Goal: Use online tool/utility: Utilize a website feature to perform a specific function

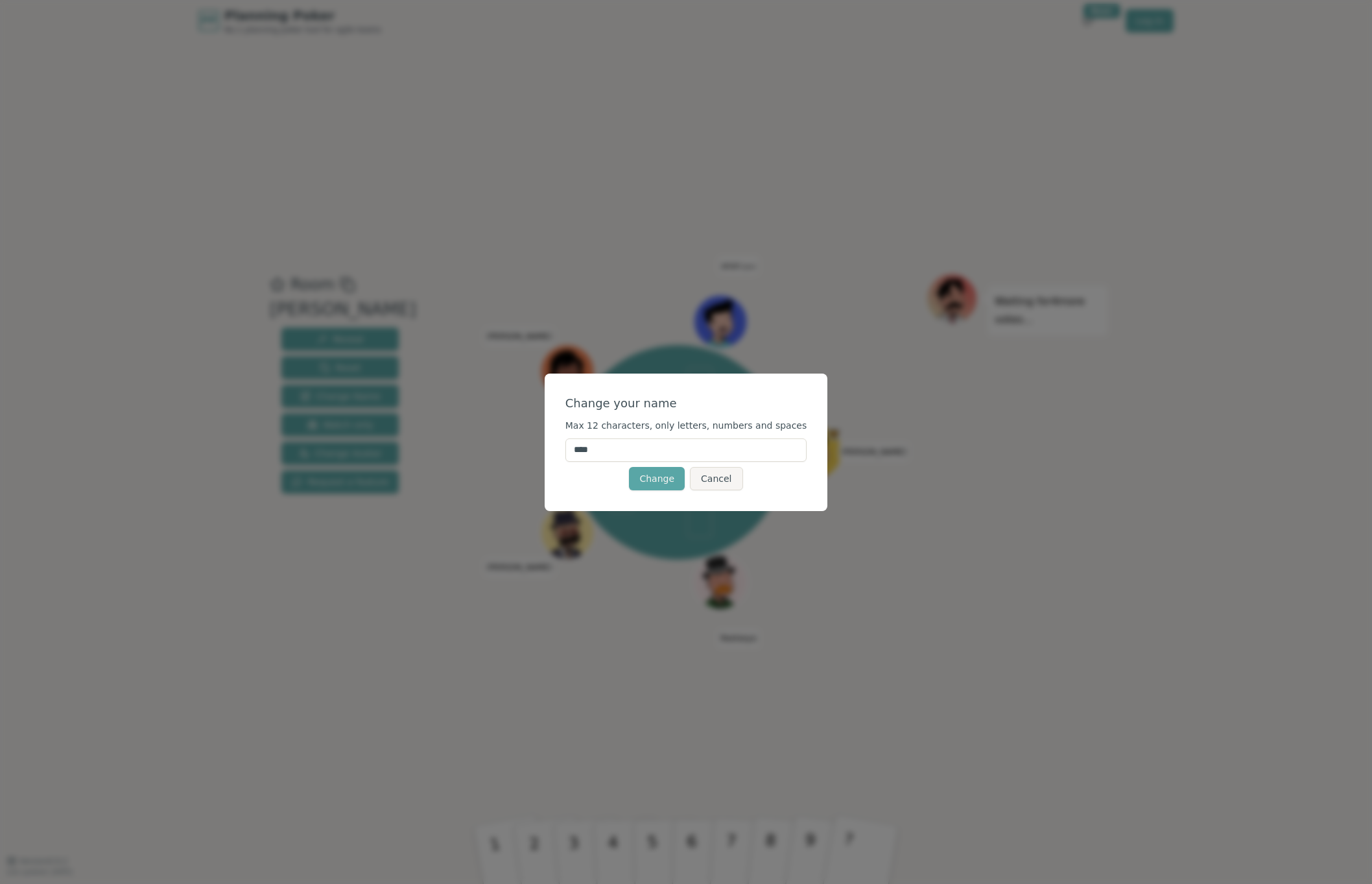
drag, startPoint x: 622, startPoint y: 453, endPoint x: 511, endPoint y: 441, distance: 111.6
click at [511, 441] on div "Change your name Max 12 characters, only letters, numbers and spaces **** Chang…" at bounding box center [686, 442] width 1372 height 884
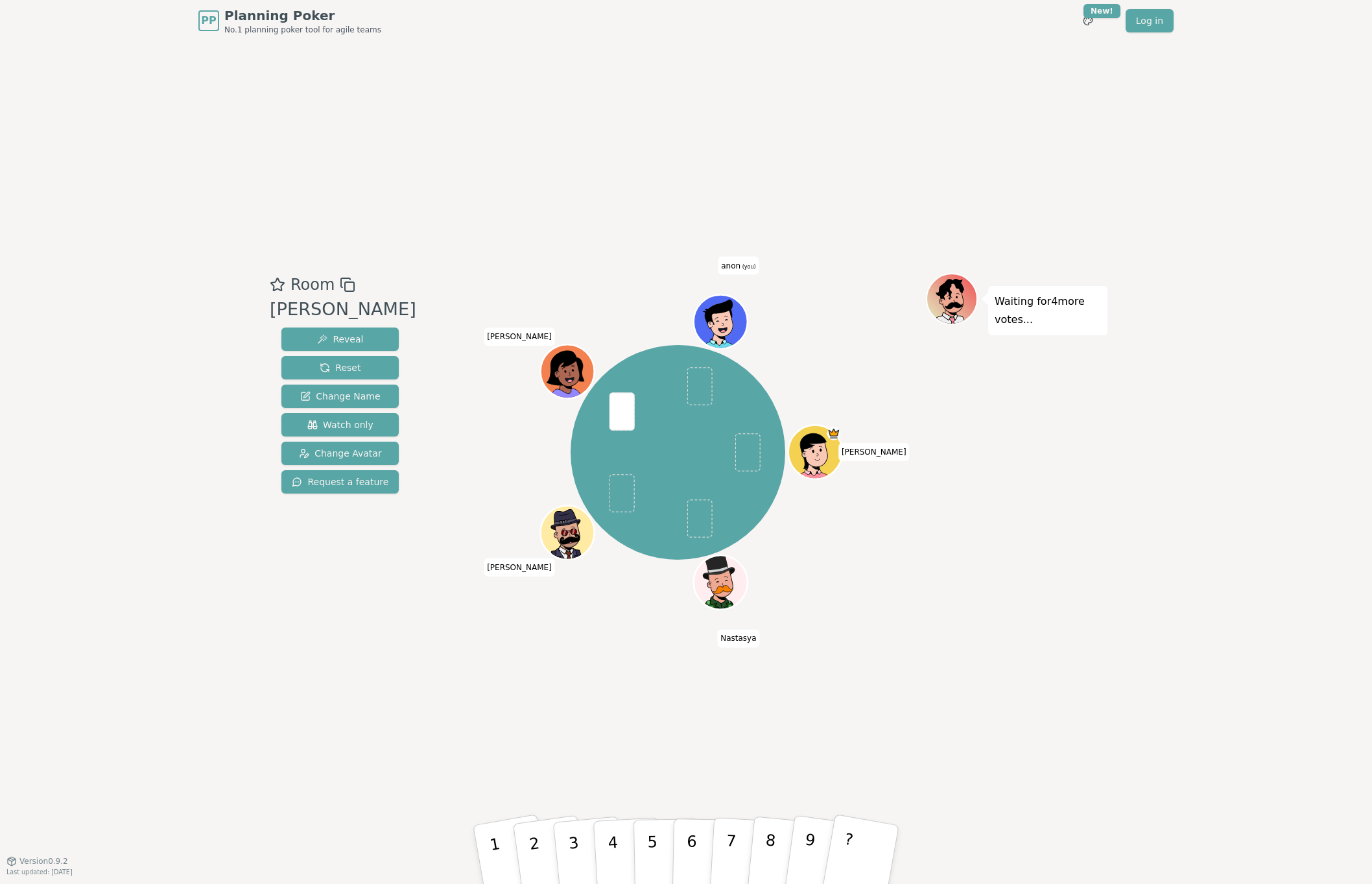
click at [737, 267] on span "anon (you)" at bounding box center [738, 266] width 41 height 19
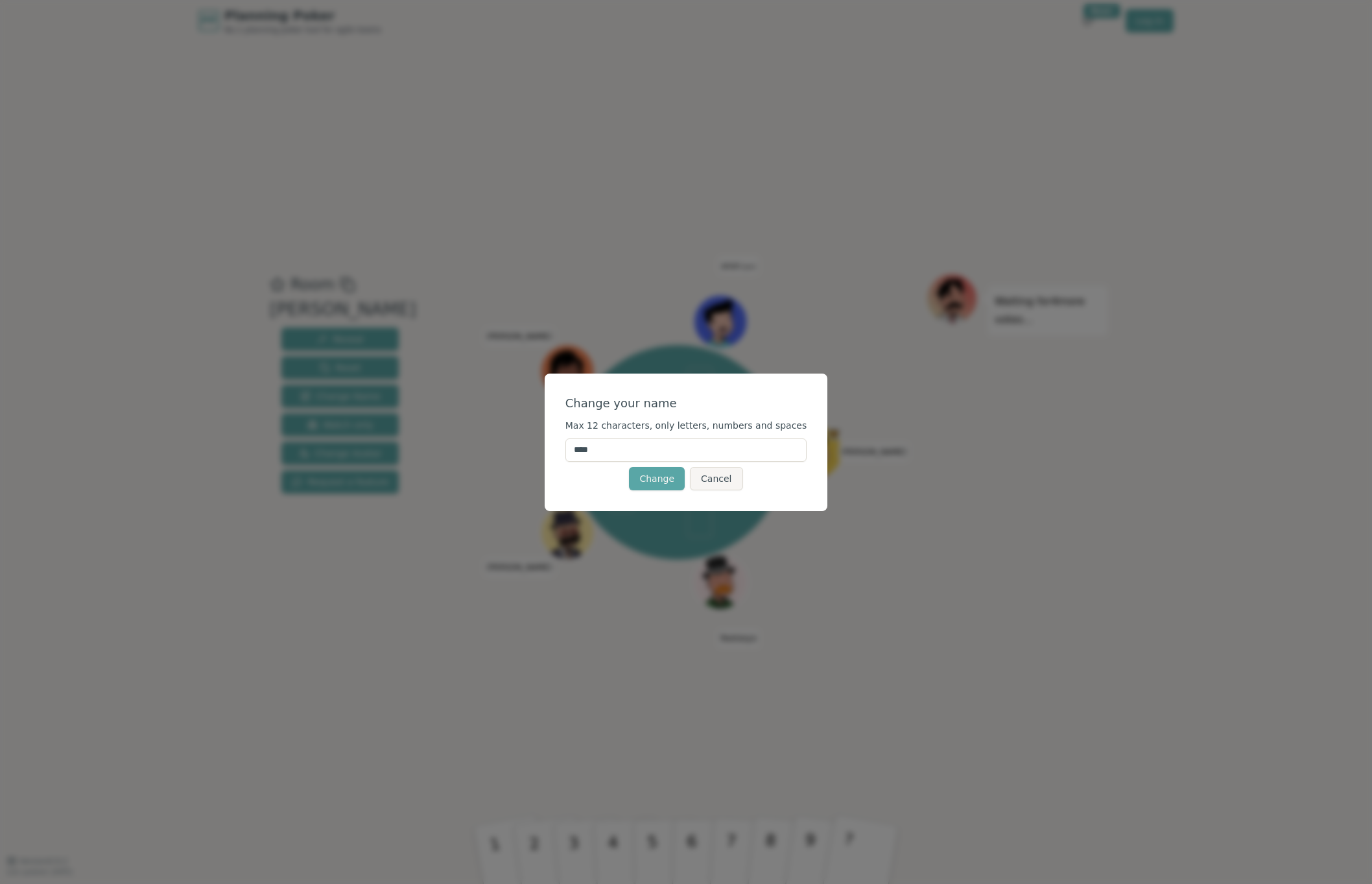
drag, startPoint x: 627, startPoint y: 451, endPoint x: 545, endPoint y: 450, distance: 82.0
click at [545, 450] on div "Change your name Max 12 characters, only letters, numbers and spaces **** Chang…" at bounding box center [686, 442] width 1372 height 884
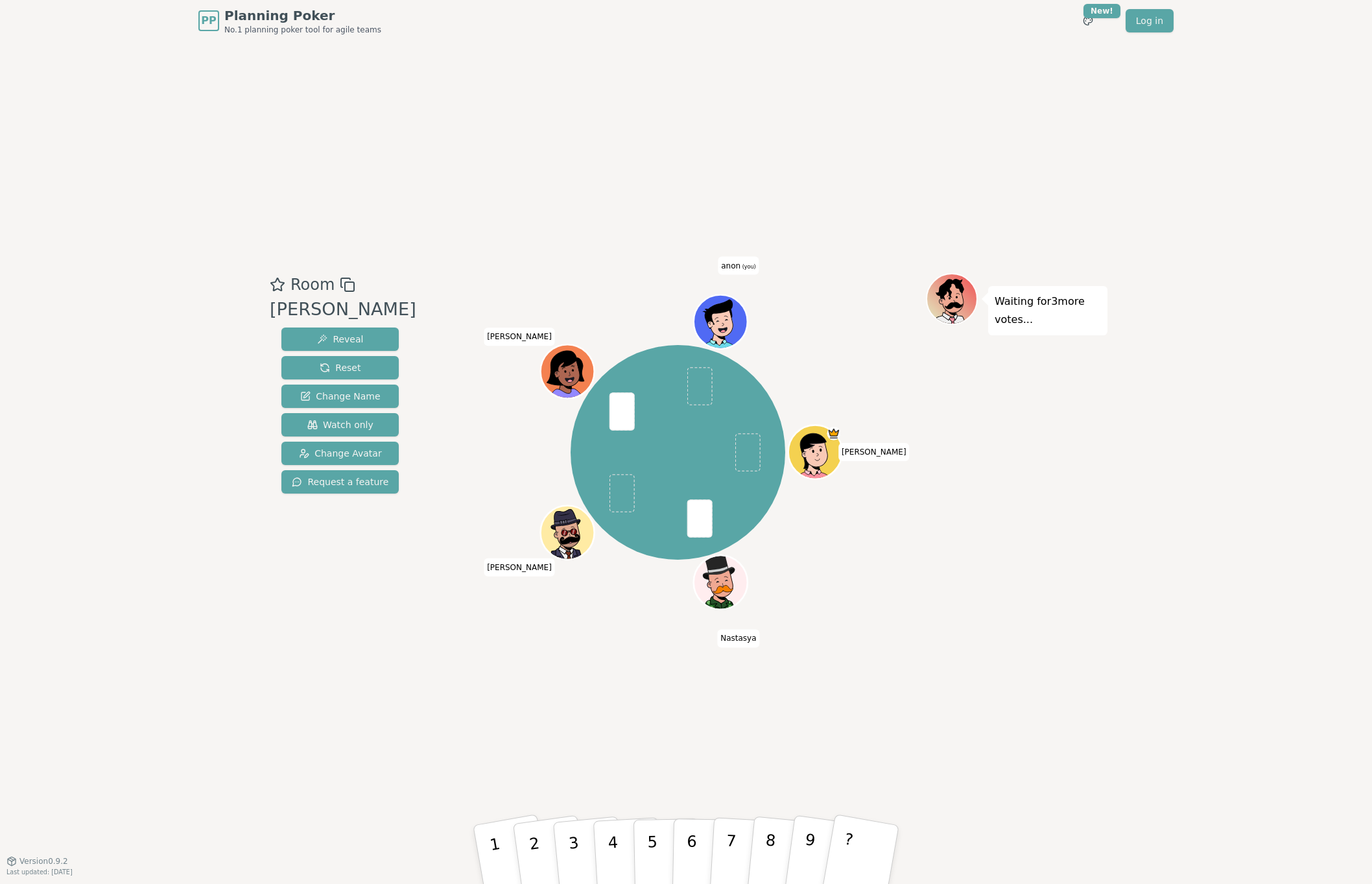
click at [738, 264] on span "anon (you)" at bounding box center [738, 266] width 41 height 19
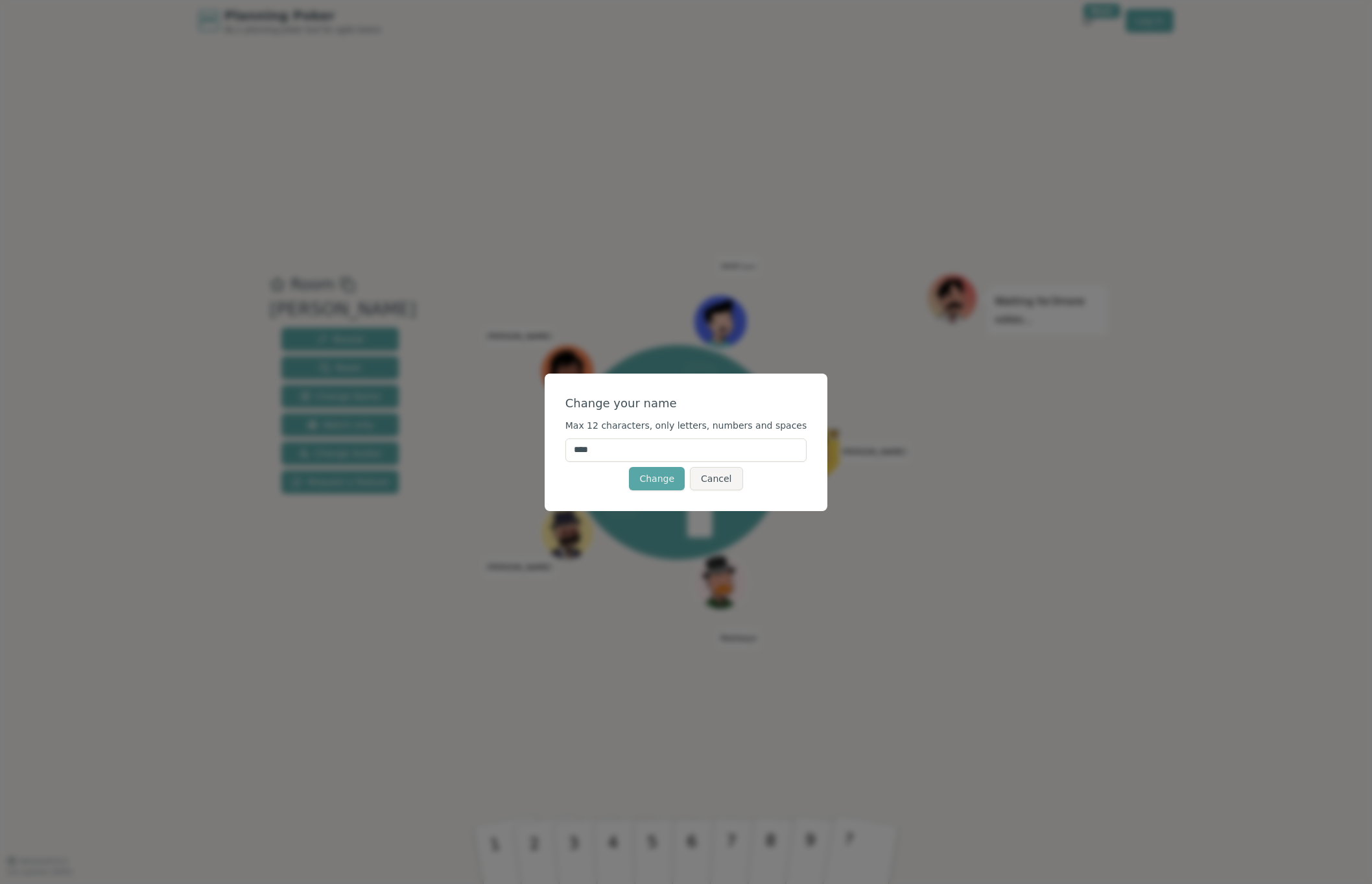
click at [638, 446] on input "****" at bounding box center [686, 450] width 242 height 24
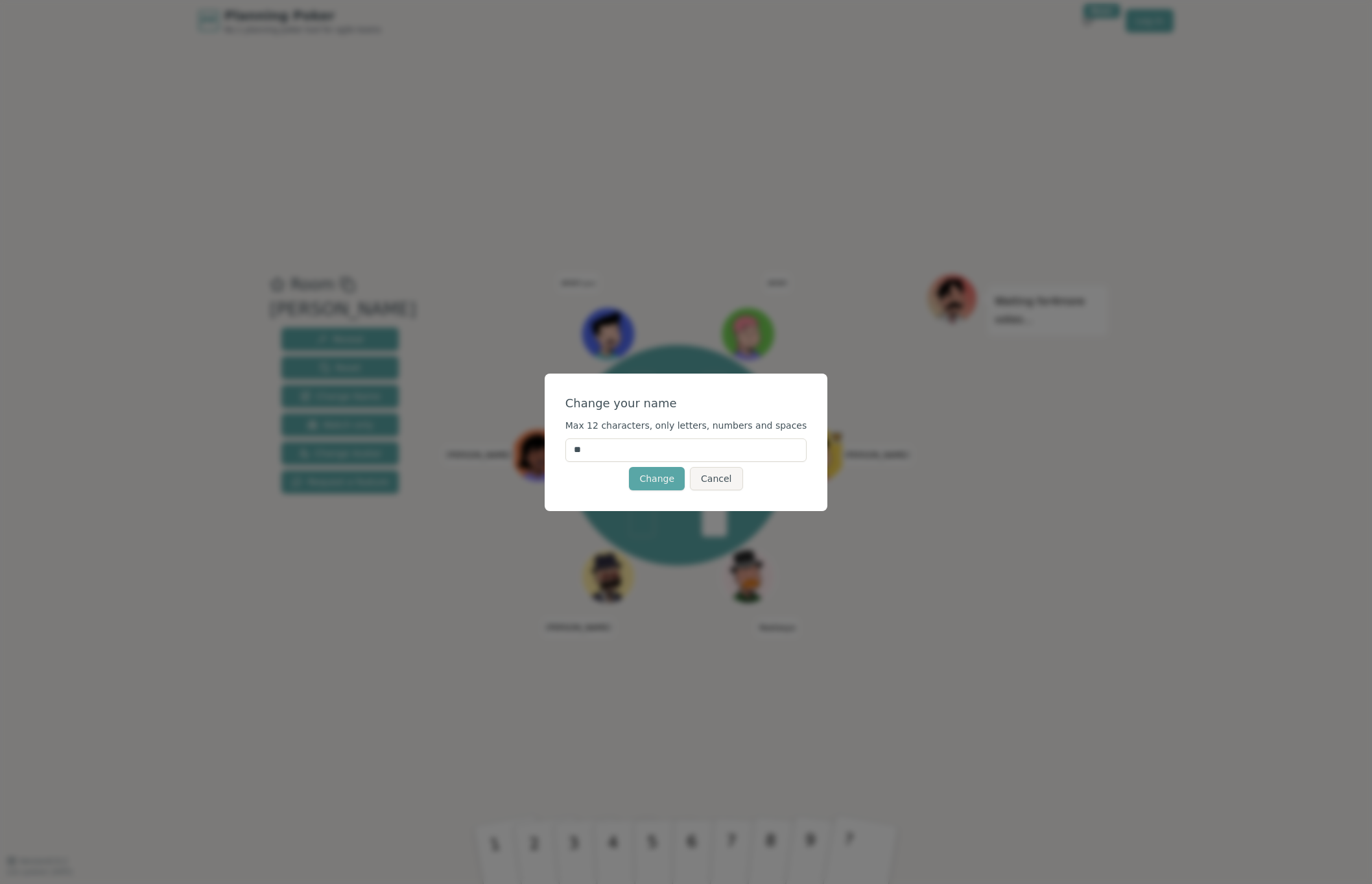
type input "*"
type input "*****"
click at [655, 486] on button "Change" at bounding box center [657, 479] width 56 height 24
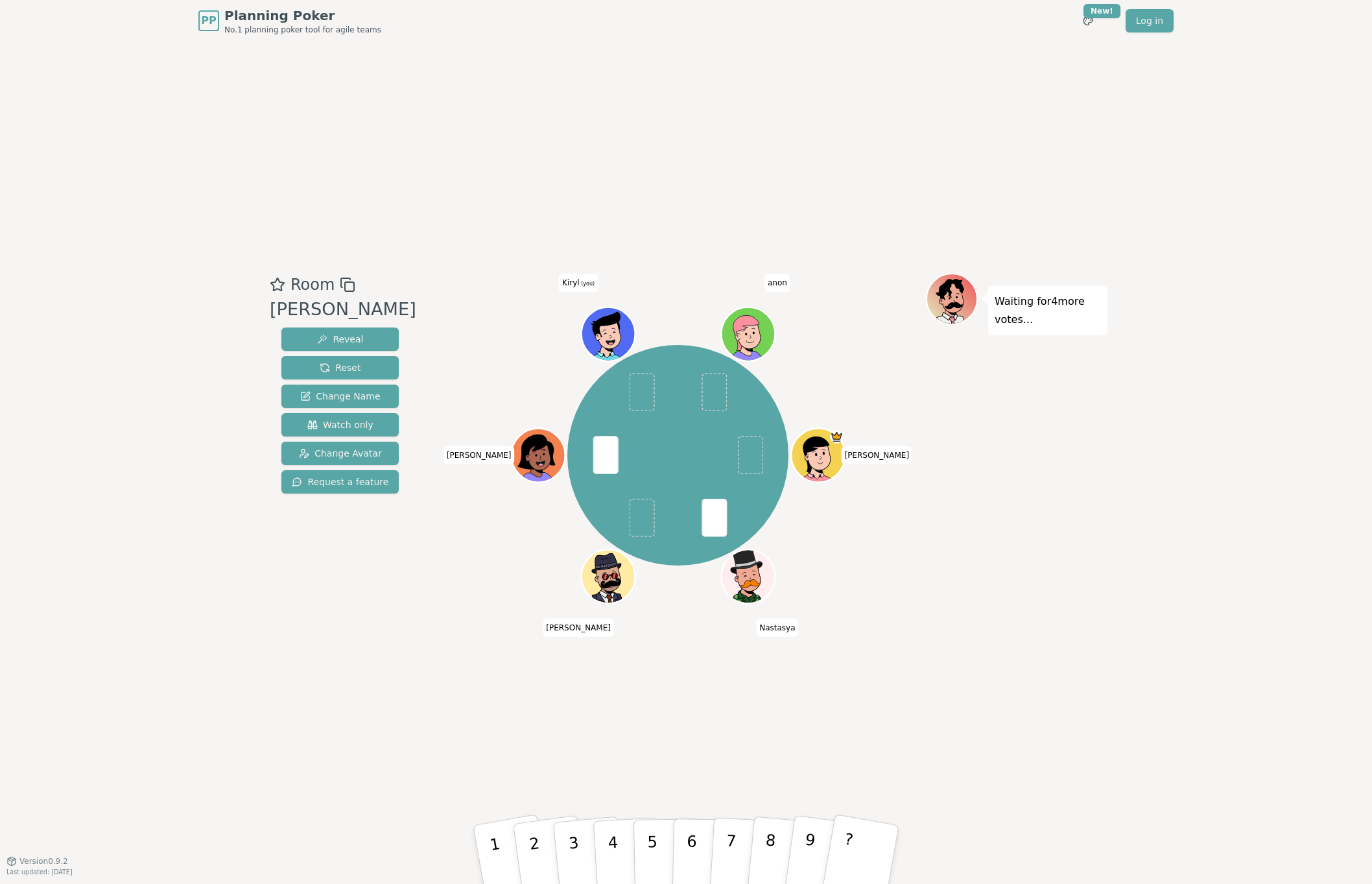
click at [611, 329] on icon at bounding box center [609, 329] width 41 height 6
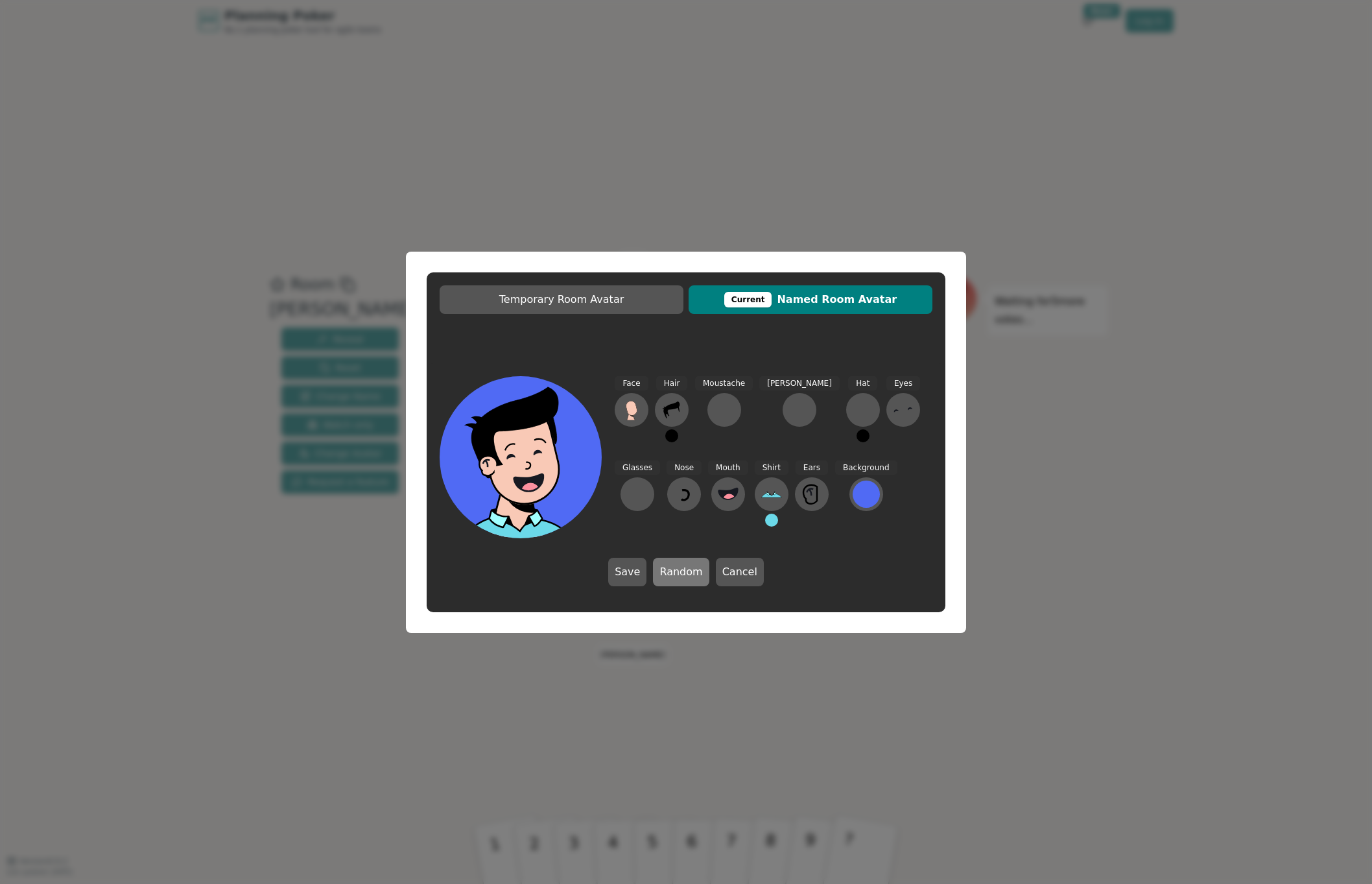
click at [677, 568] on button "Random" at bounding box center [681, 572] width 56 height 29
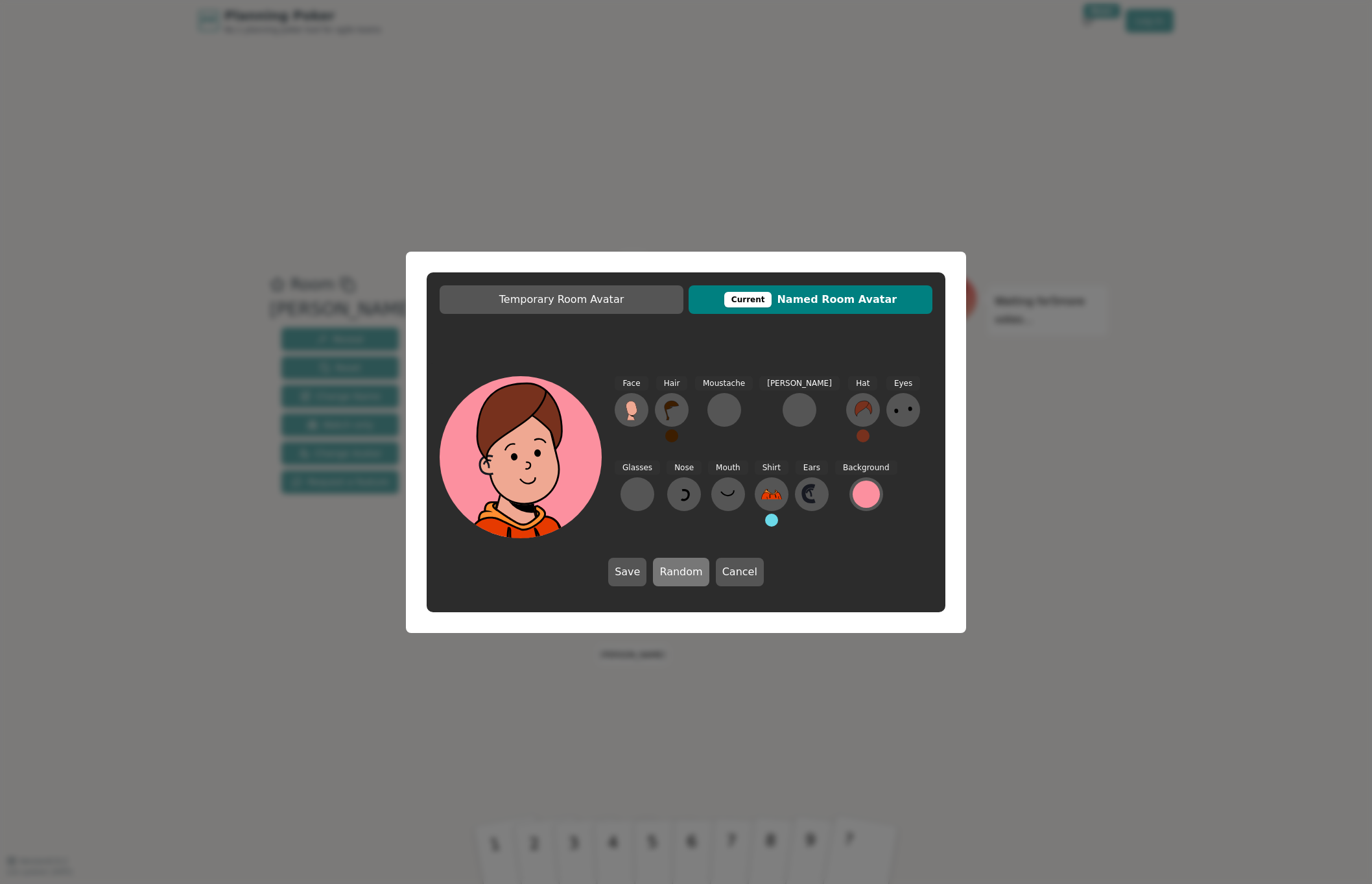
click at [677, 568] on button "Random" at bounding box center [681, 572] width 56 height 29
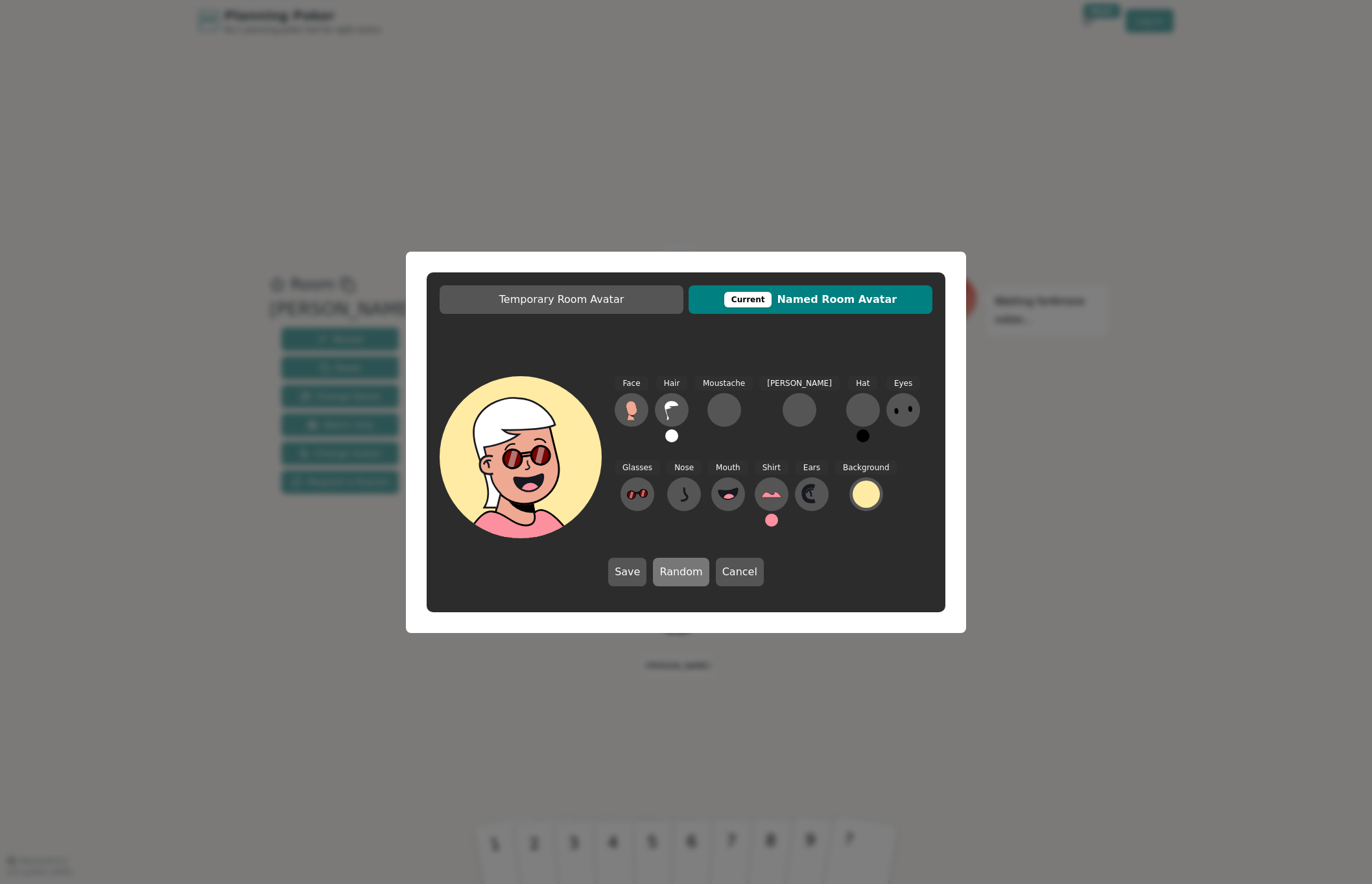
click at [677, 568] on button "Random" at bounding box center [681, 572] width 56 height 29
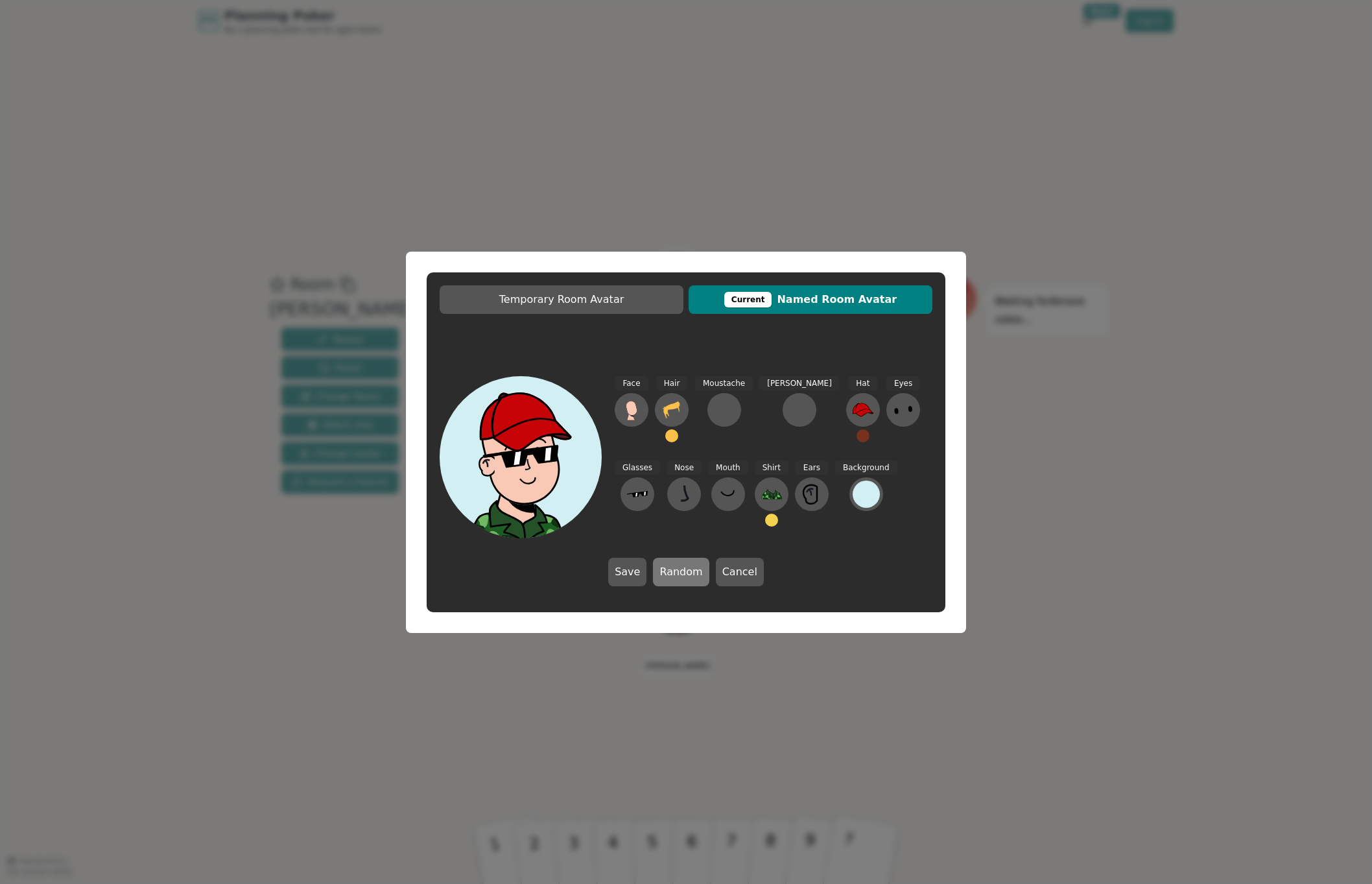
click at [677, 571] on button "Random" at bounding box center [681, 572] width 56 height 29
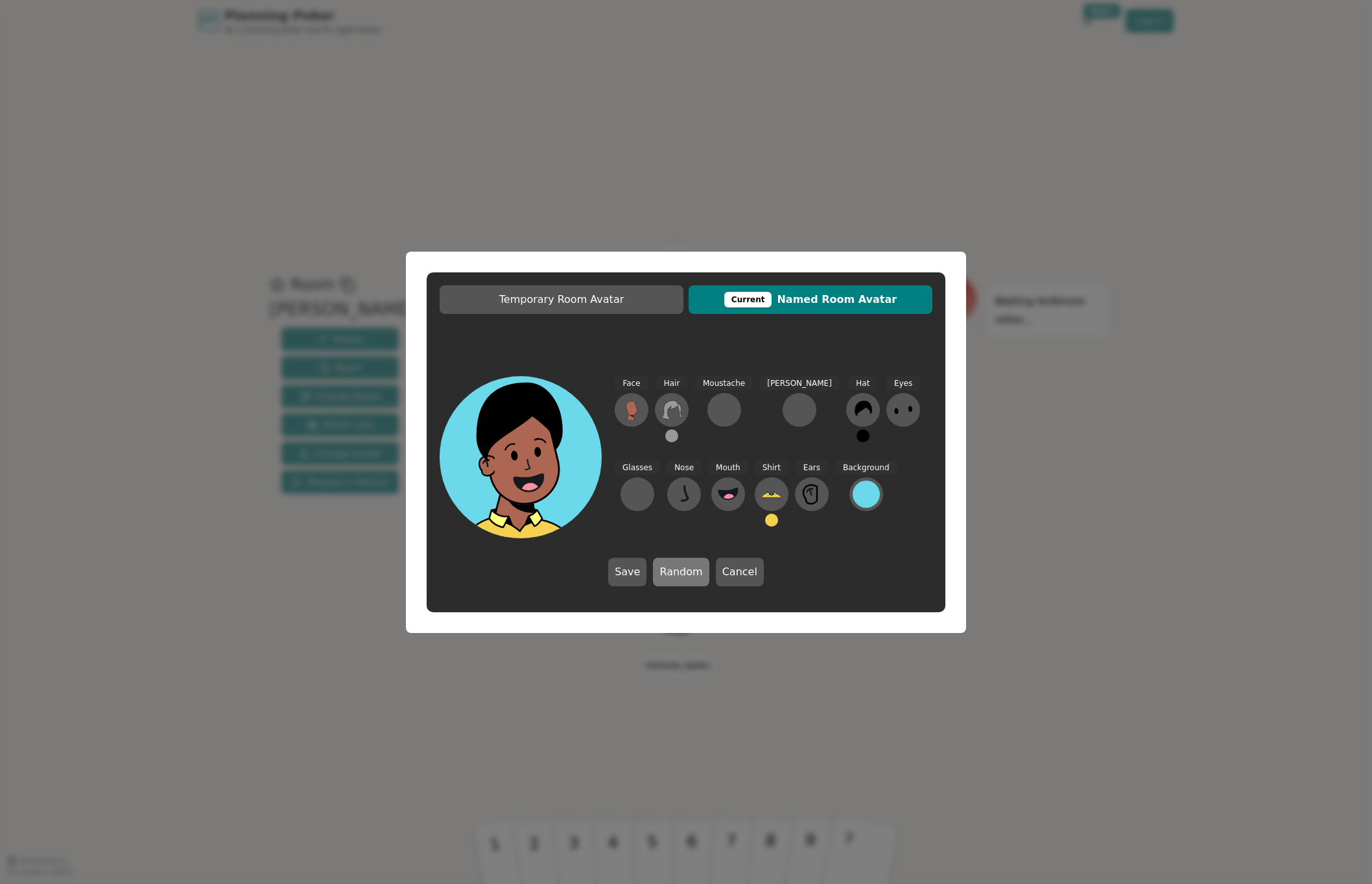
click at [677, 571] on button "Random" at bounding box center [681, 572] width 56 height 29
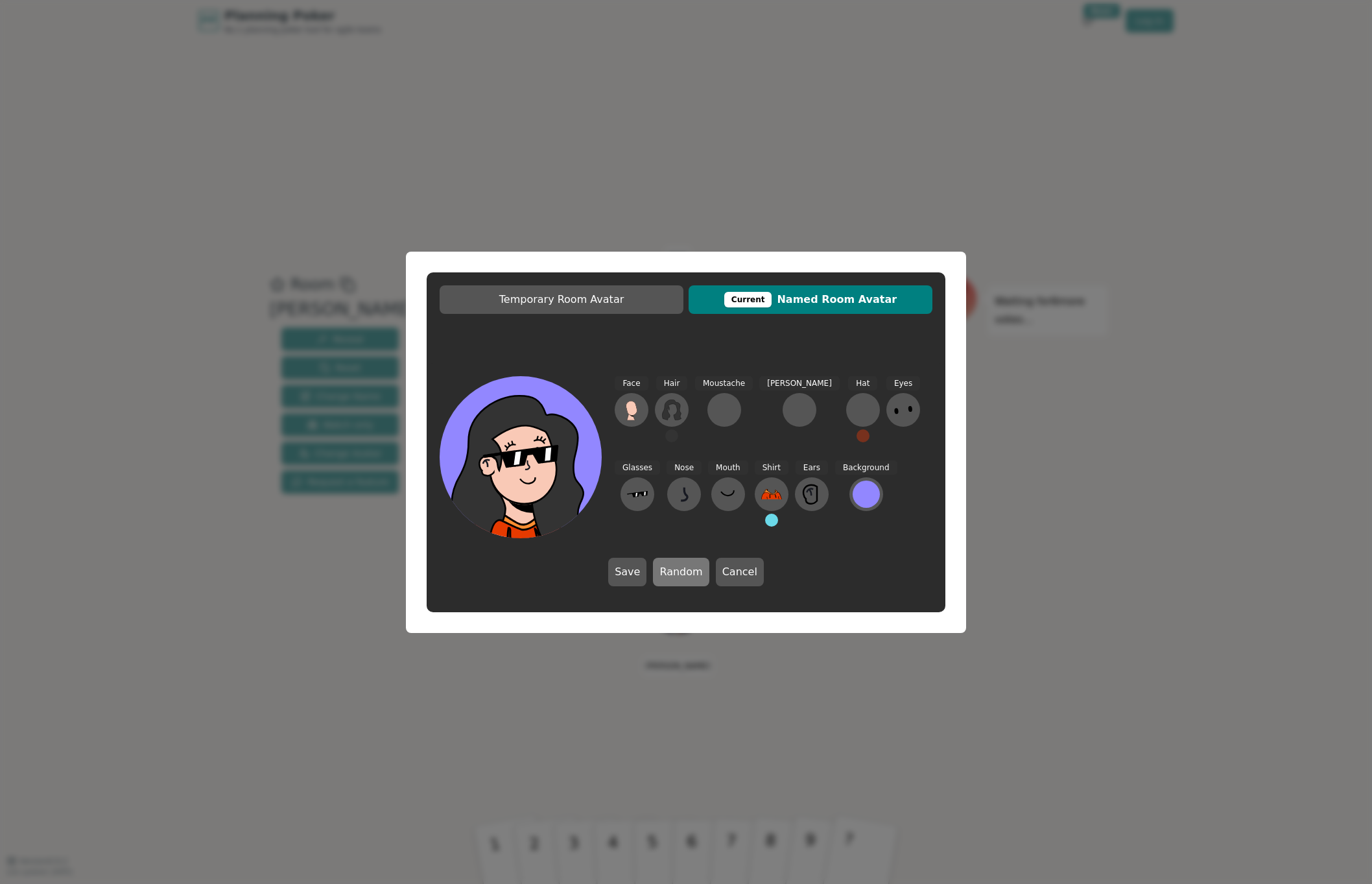
click at [677, 571] on button "Random" at bounding box center [681, 572] width 56 height 29
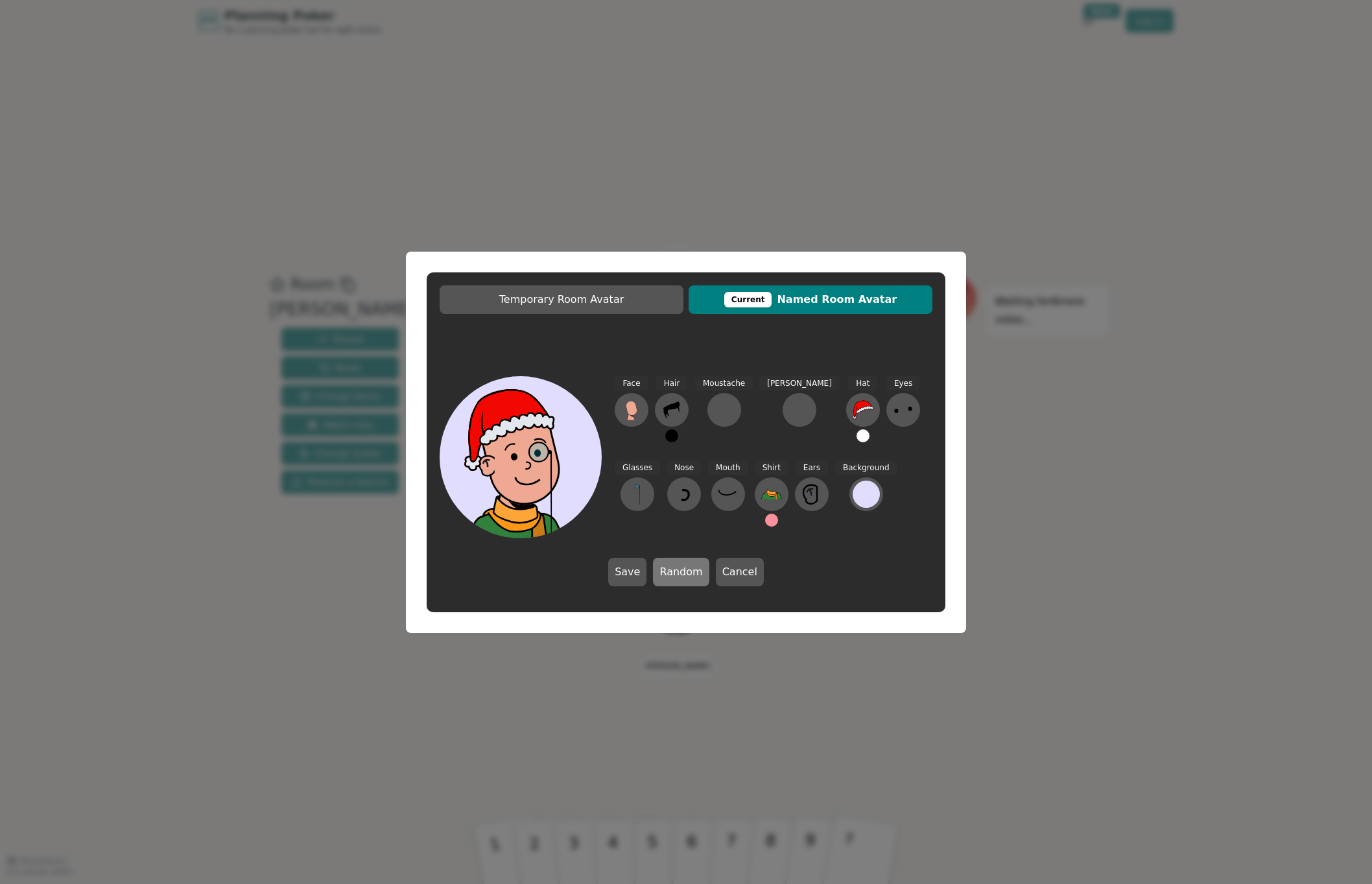
click at [677, 571] on button "Random" at bounding box center [681, 572] width 56 height 29
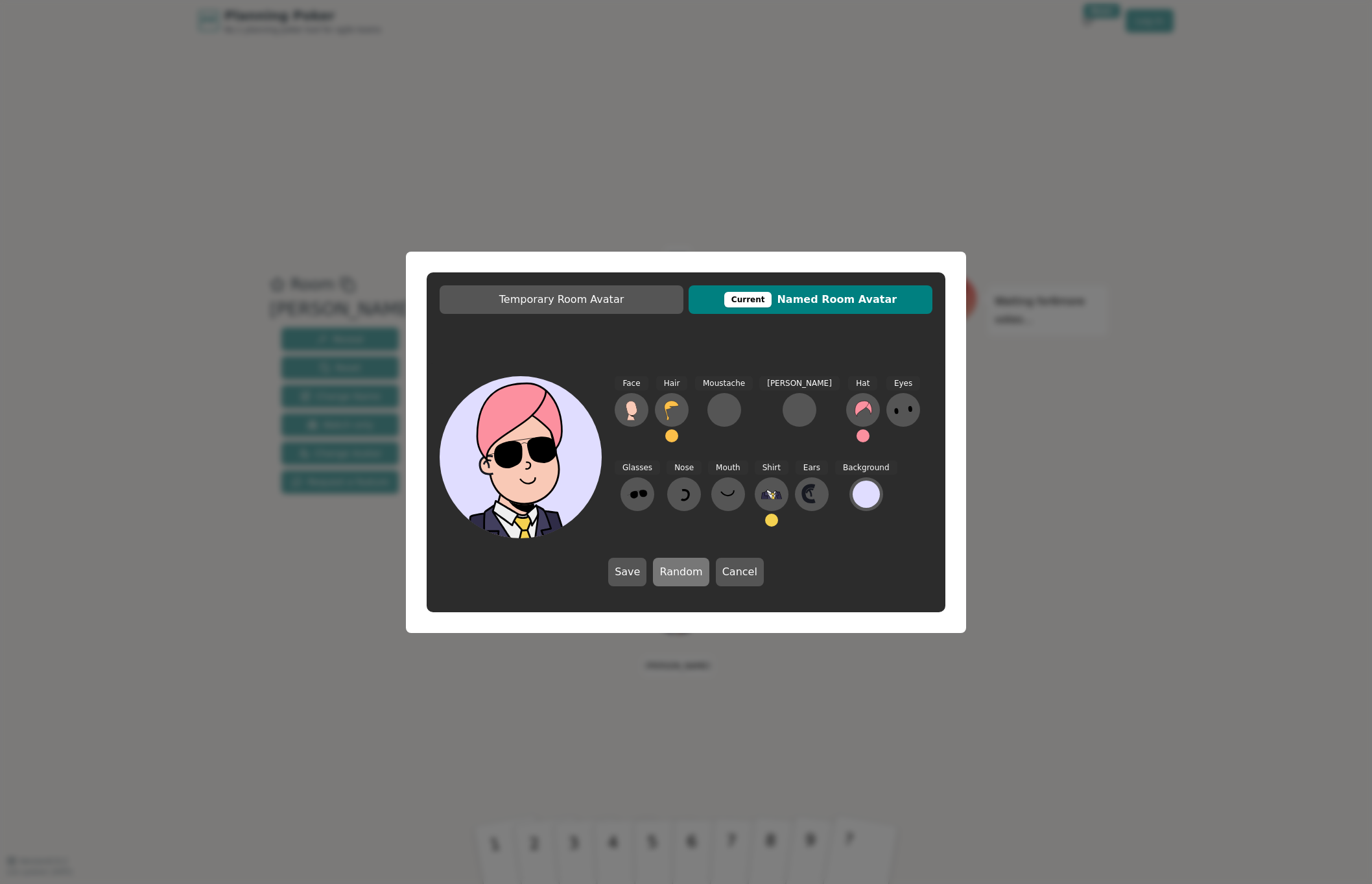
click at [677, 571] on button "Random" at bounding box center [681, 572] width 56 height 29
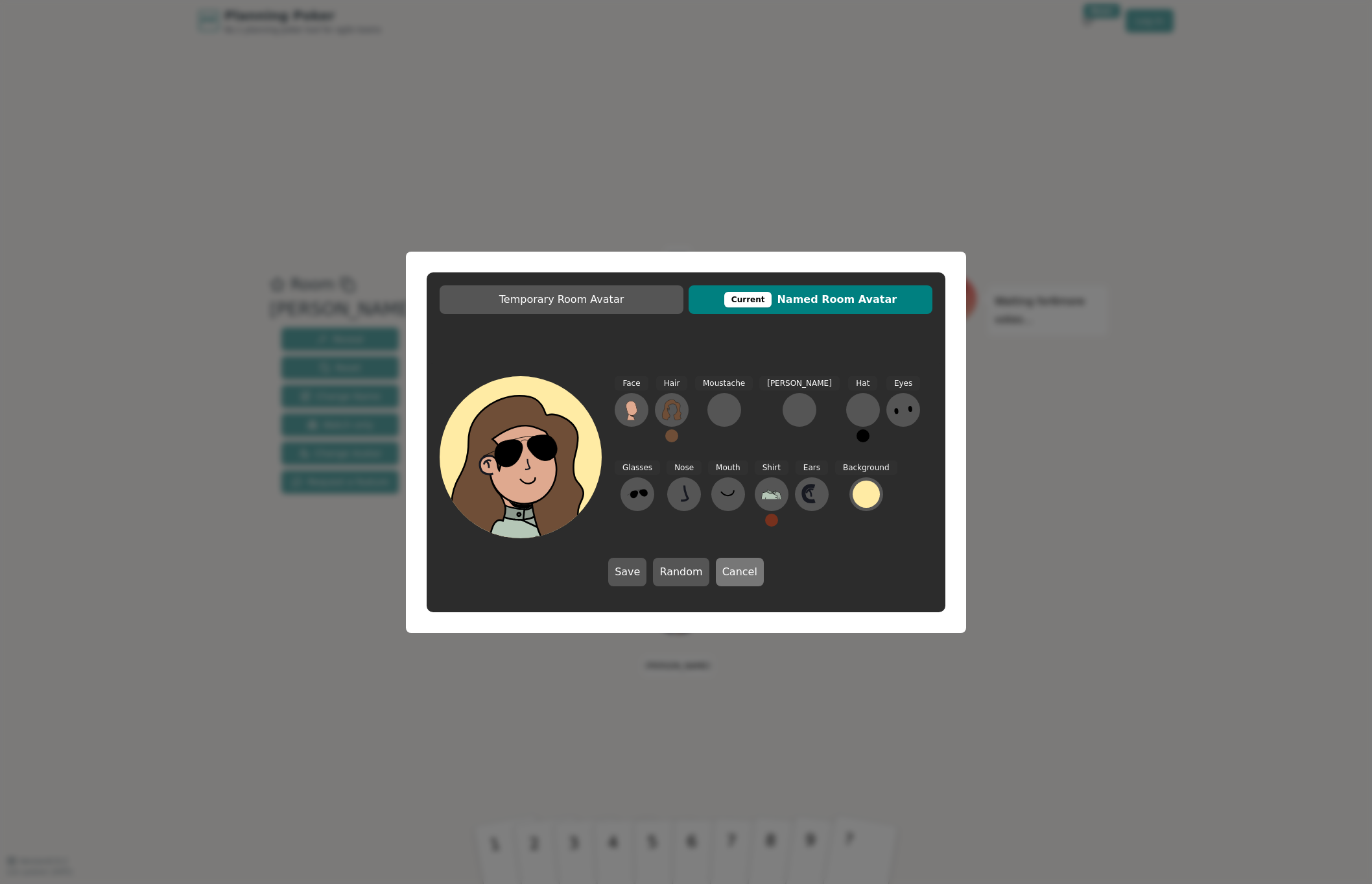
click at [739, 582] on button "Cancel" at bounding box center [739, 572] width 48 height 29
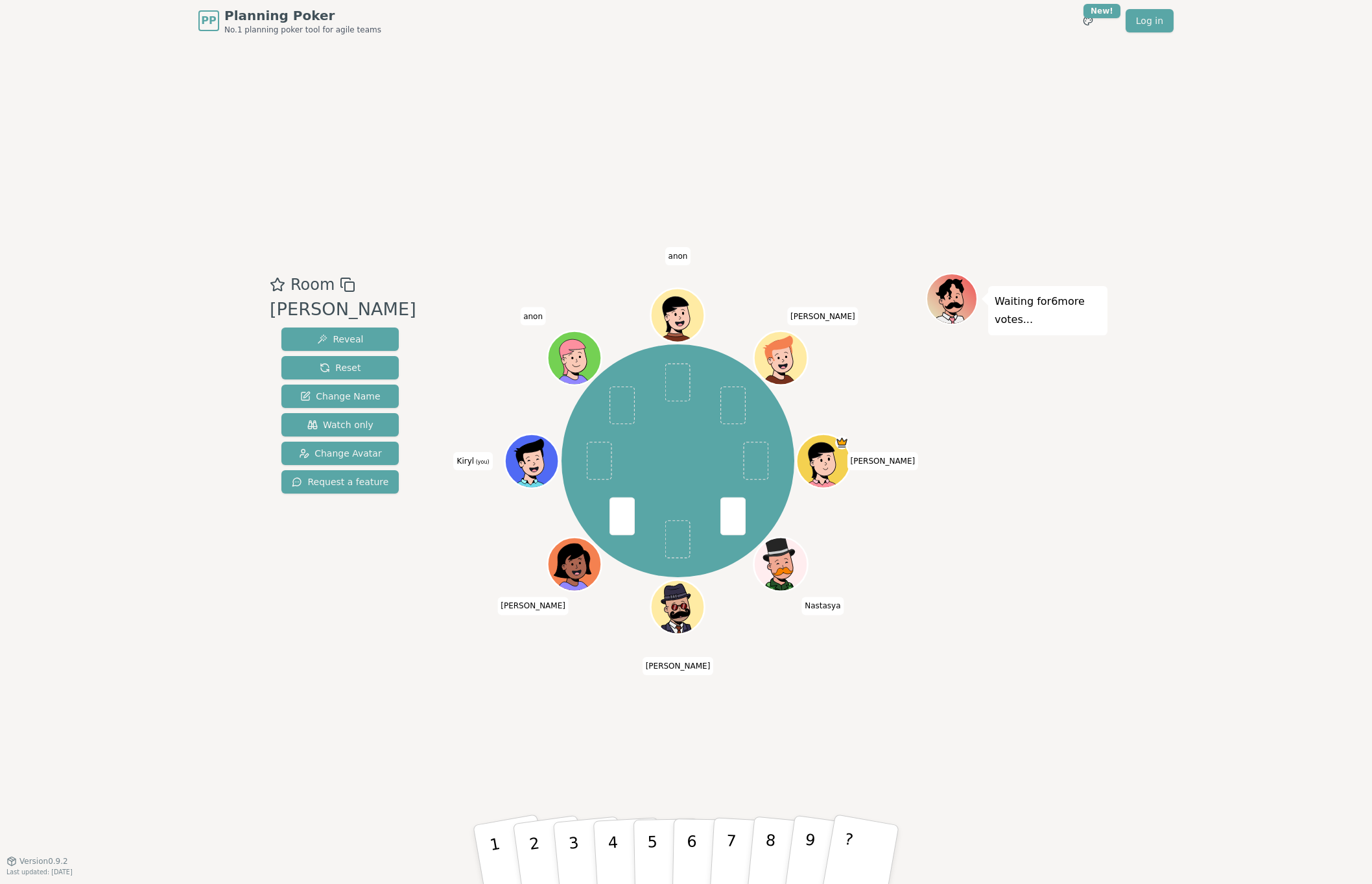
click at [457, 677] on div "Room [PERSON_NAME] Reveal Reset Change Name Watch only Change Avatar Request a …" at bounding box center [686, 451] width 843 height 819
click at [583, 849] on button "3" at bounding box center [589, 855] width 74 height 103
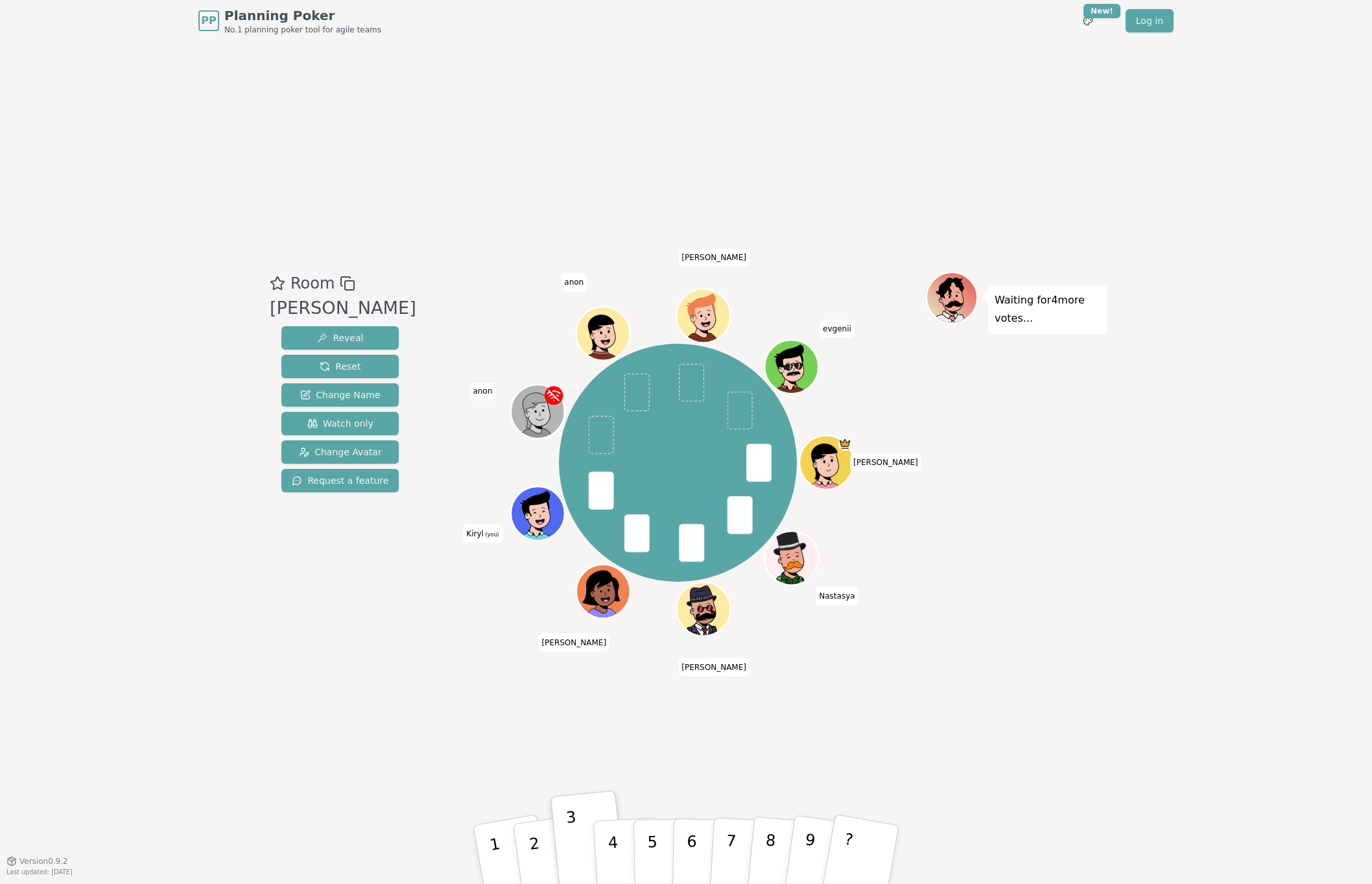
click at [1057, 588] on div "Waiting for 4 more votes..." at bounding box center [1017, 452] width 182 height 359
click at [577, 828] on button "3" at bounding box center [589, 855] width 74 height 103
click at [462, 740] on div "Room [PERSON_NAME] Reveal Reset Change Name Watch only Change Avatar Request a …" at bounding box center [686, 451] width 843 height 819
click at [396, 726] on div "Room [PERSON_NAME] Reveal Reset Change Name Watch only Change Avatar Request a …" at bounding box center [686, 451] width 843 height 819
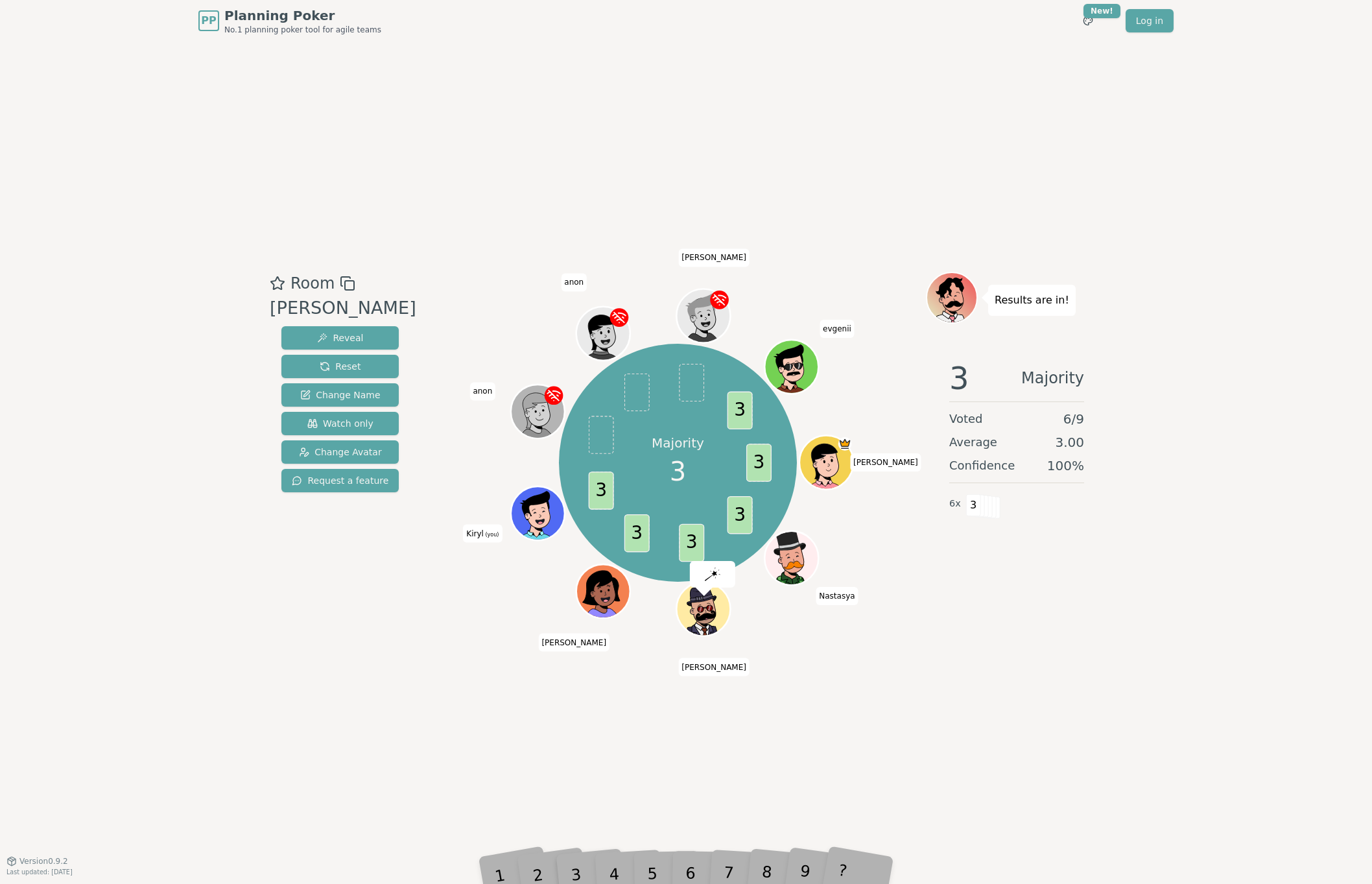
click at [361, 696] on div "Room [PERSON_NAME] Reveal Reset Change Name Watch only Change Avatar Request a …" at bounding box center [686, 451] width 843 height 819
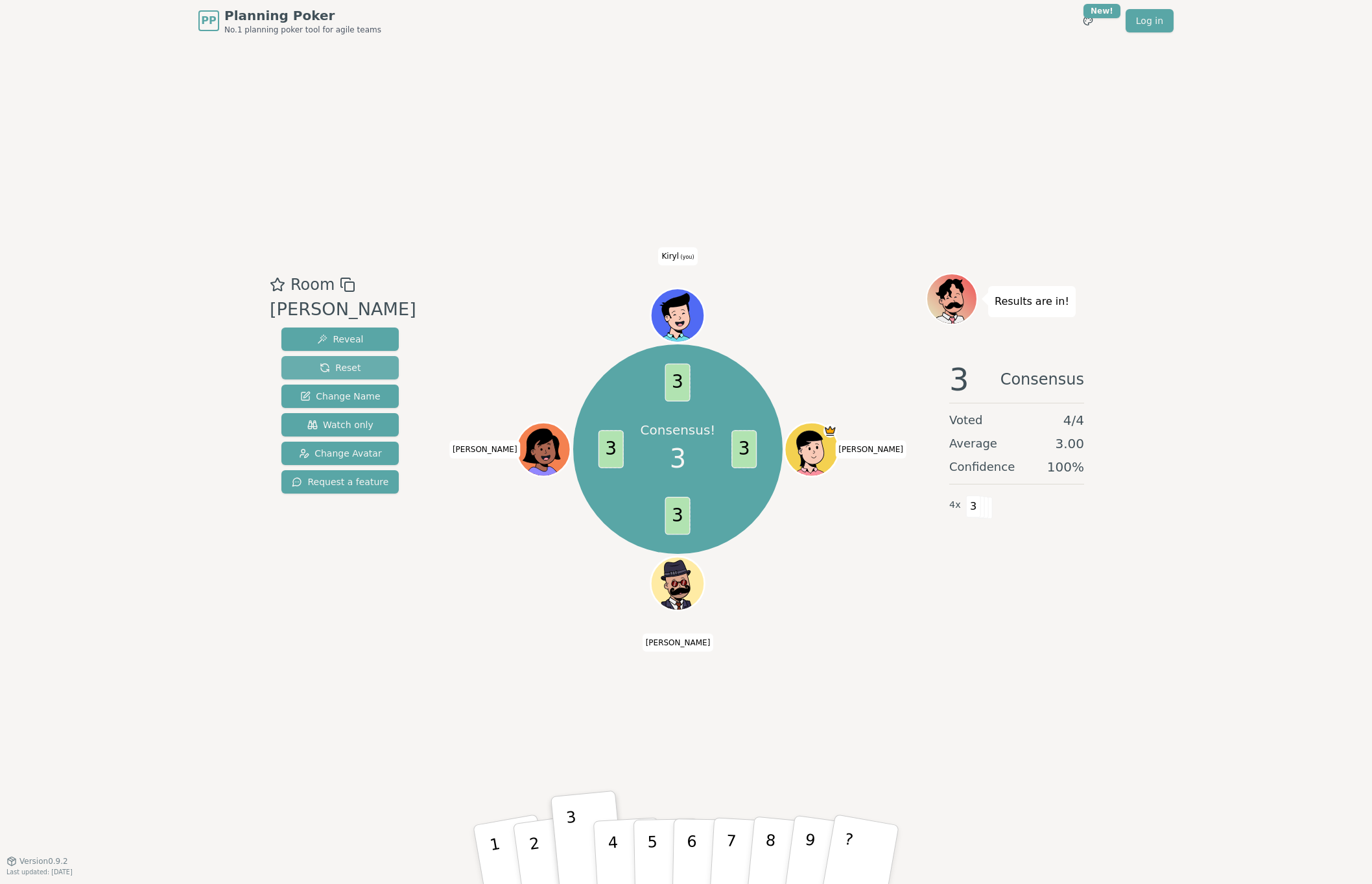
click at [327, 372] on span "Reset" at bounding box center [340, 367] width 41 height 13
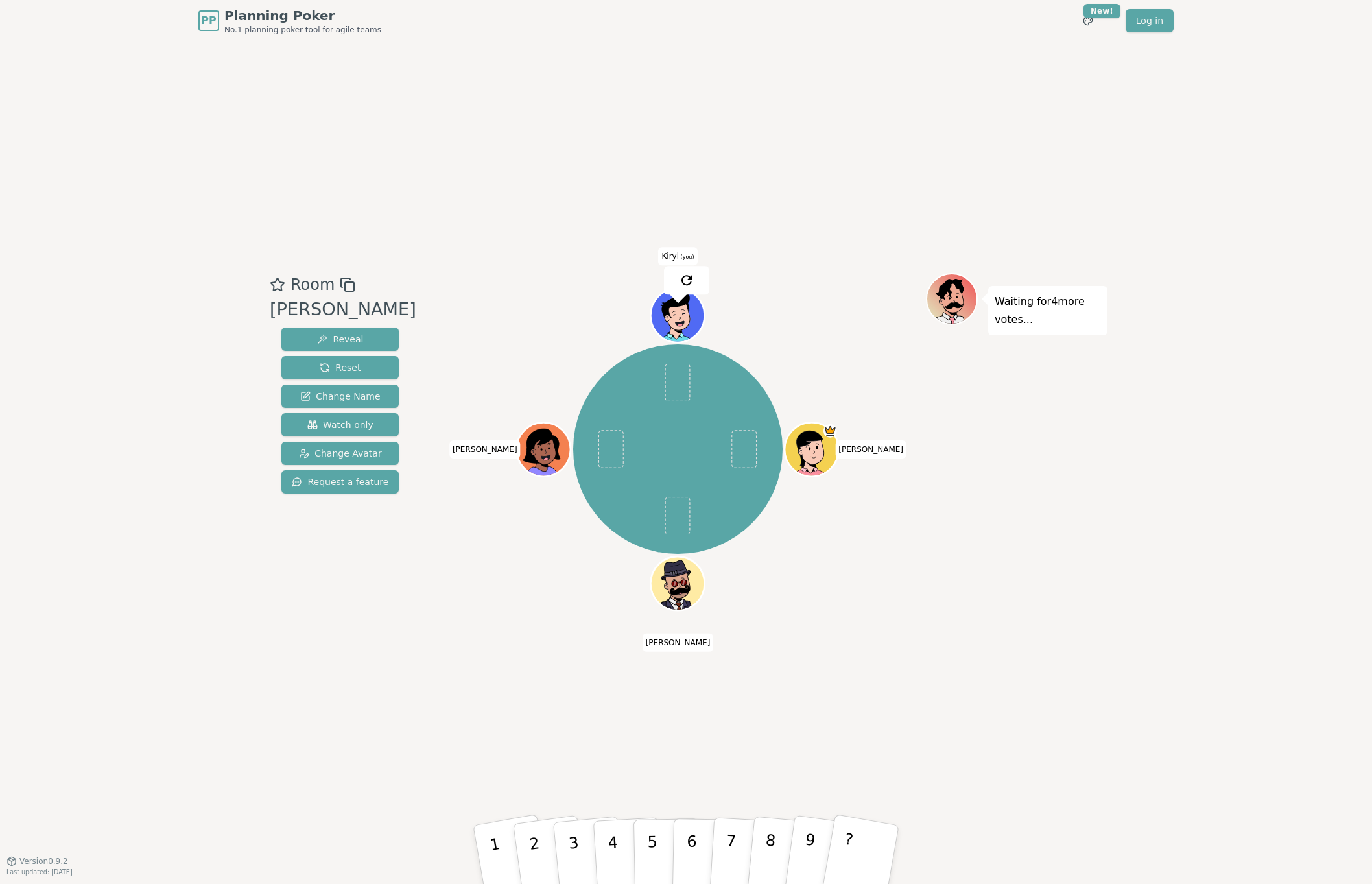
click at [494, 287] on div at bounding box center [677, 285] width 496 height 24
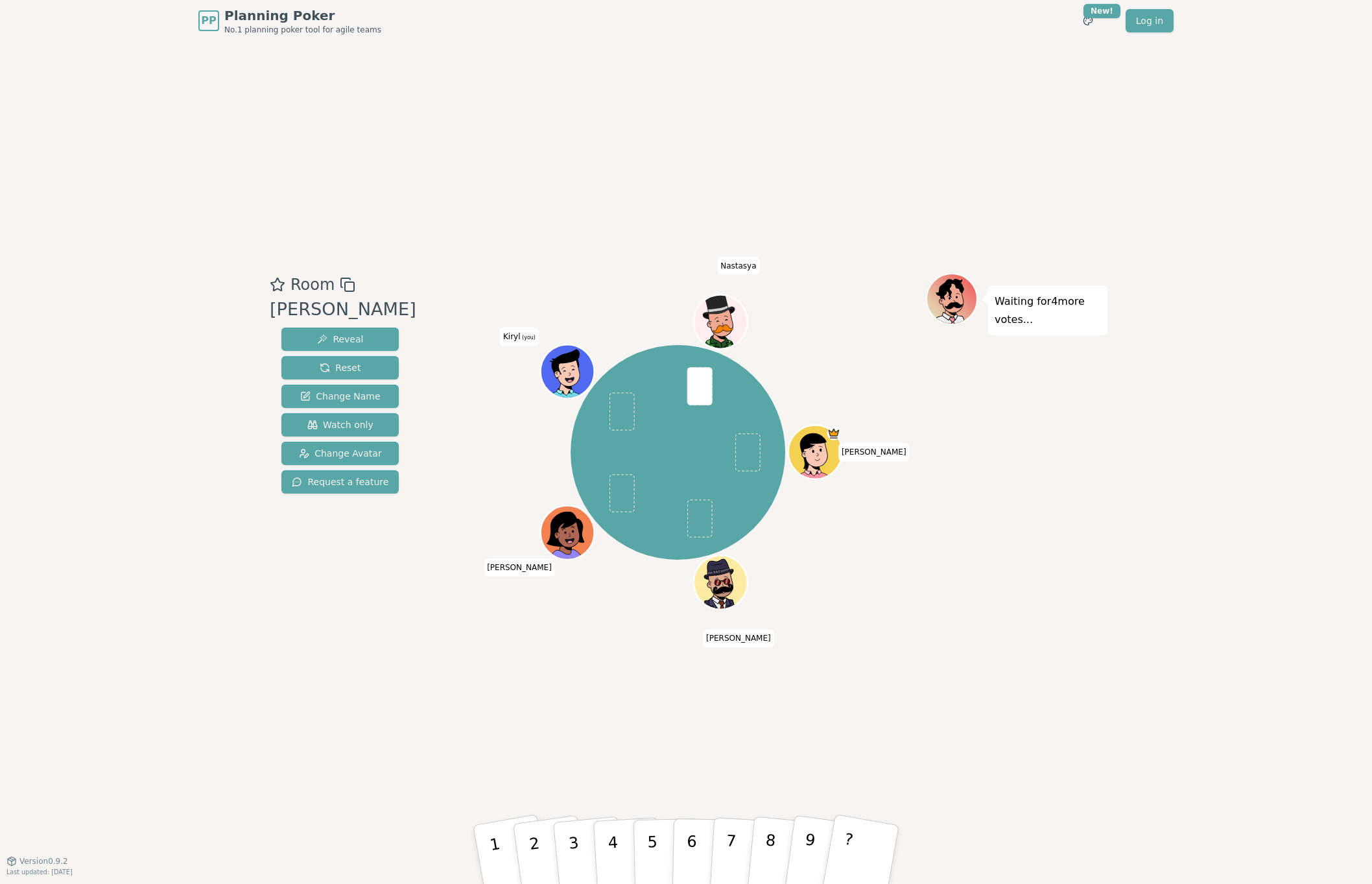
click at [446, 134] on div "Room [PERSON_NAME] Reveal Reset Change Name Watch only Change Avatar Request a …" at bounding box center [686, 451] width 843 height 819
click at [570, 848] on button "3" at bounding box center [589, 855] width 74 height 103
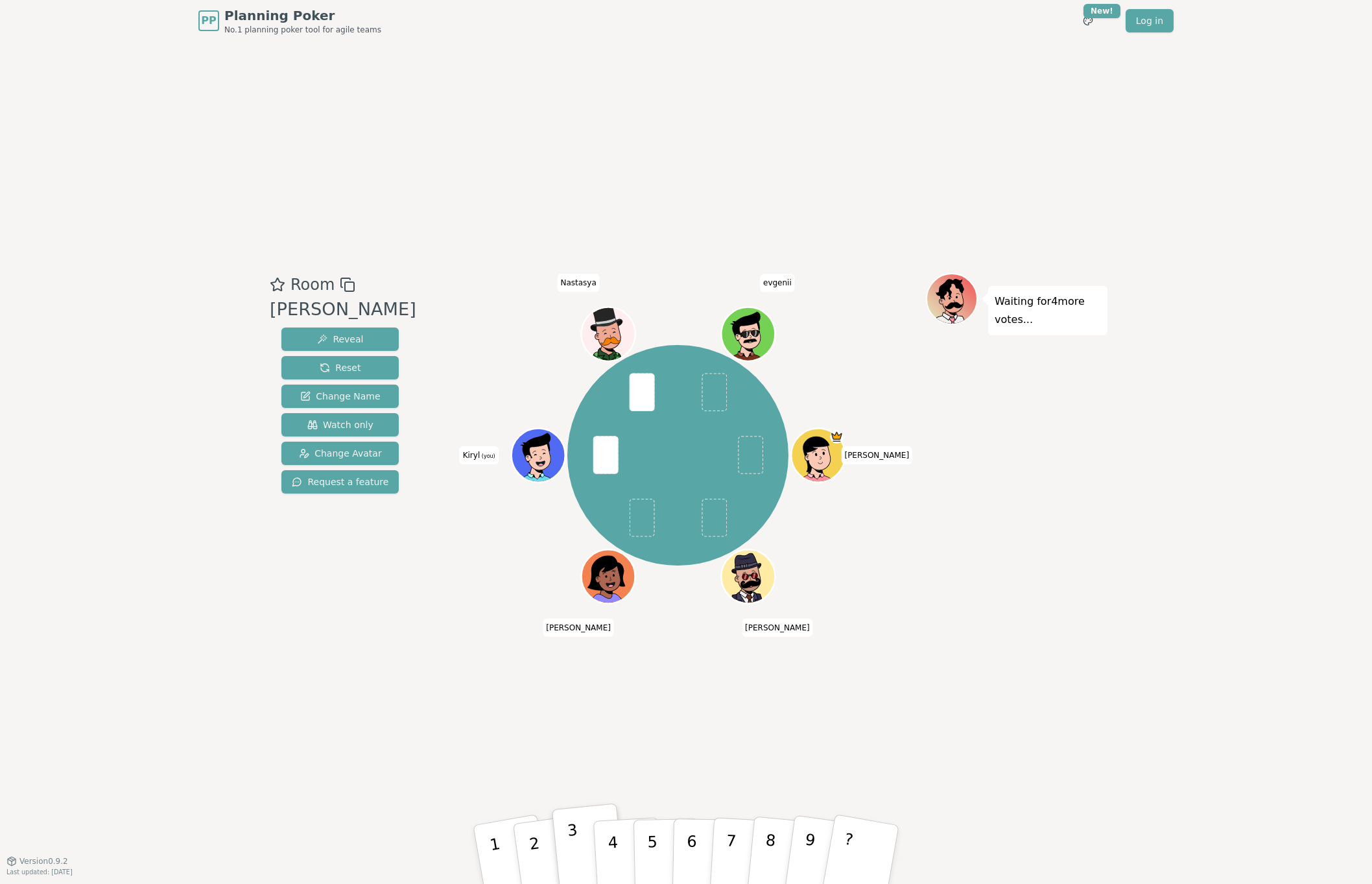
click at [576, 844] on button "3" at bounding box center [589, 855] width 74 height 103
click at [309, 676] on div "Room [PERSON_NAME] Reveal Reset Change Name Watch only Change Avatar Request a …" at bounding box center [686, 451] width 843 height 819
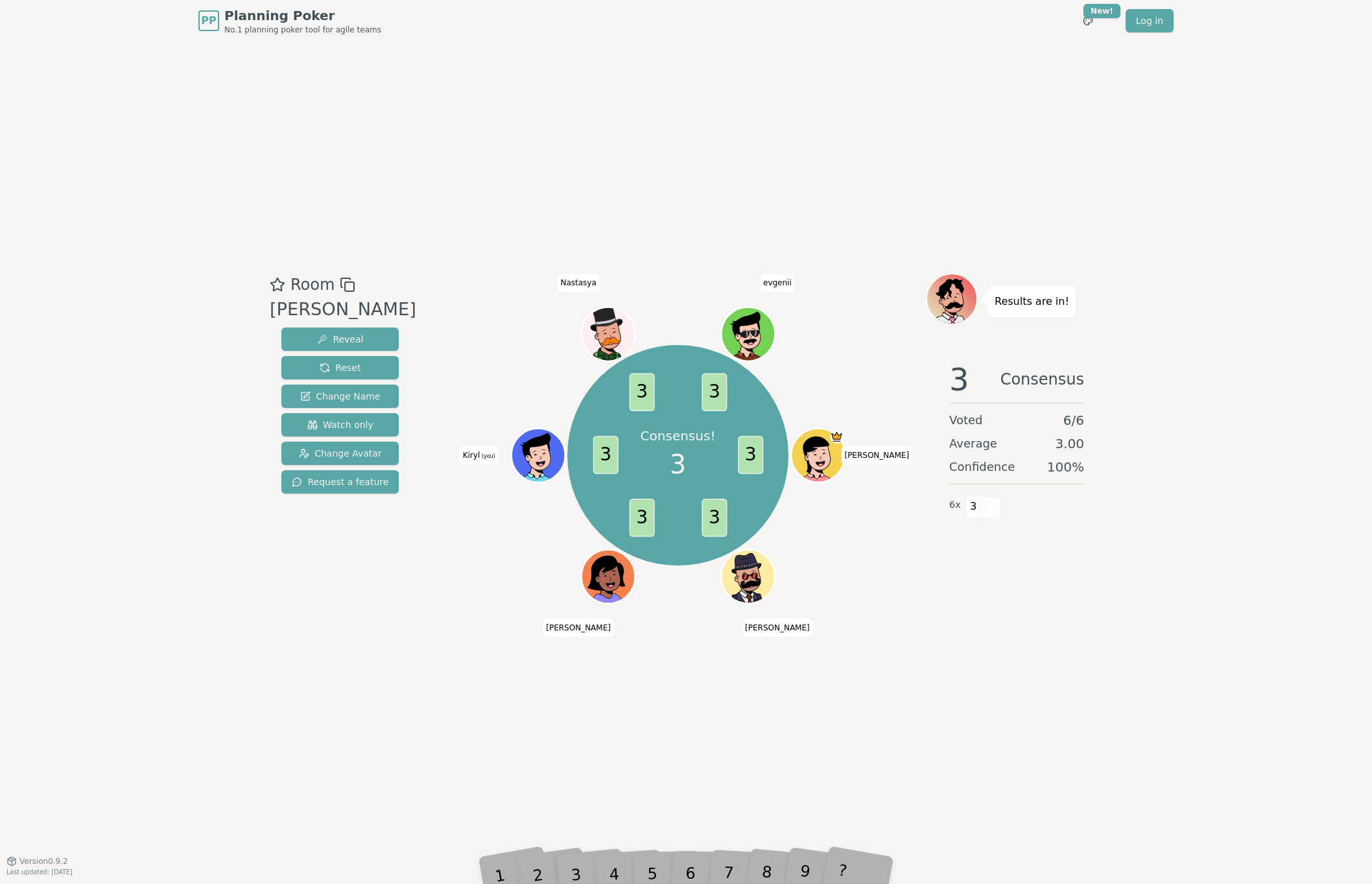
click at [317, 689] on div "Room [PERSON_NAME] Reveal Reset Change Name Watch only Change Avatar Request a …" at bounding box center [686, 451] width 843 height 819
